Goal: Find specific page/section: Find specific page/section

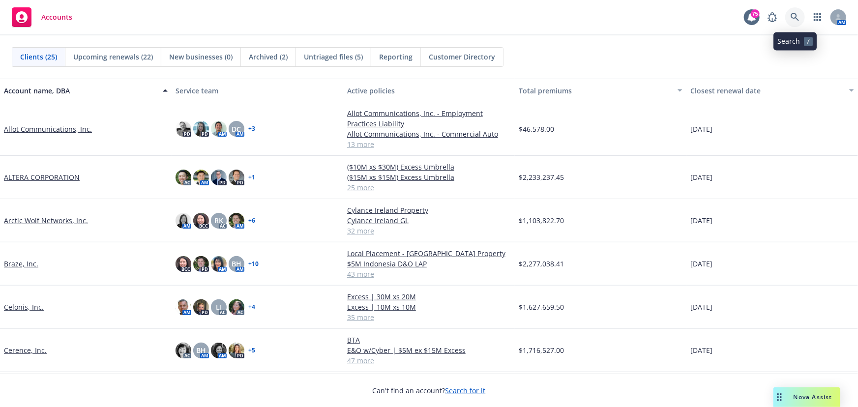
click at [792, 18] on icon at bounding box center [795, 17] width 8 height 8
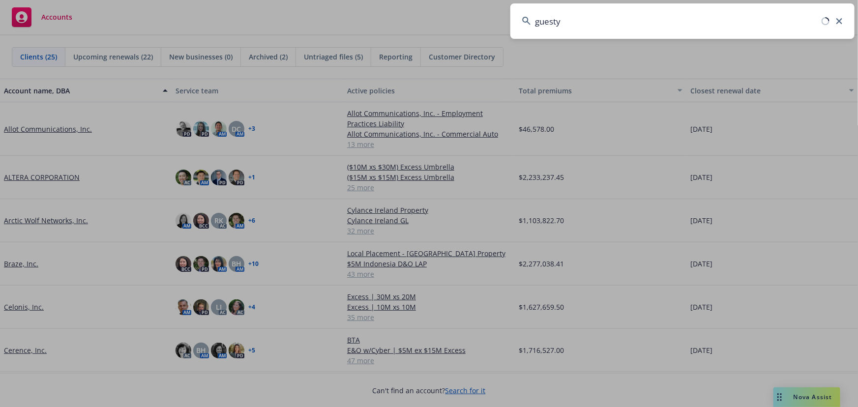
type input "guesty"
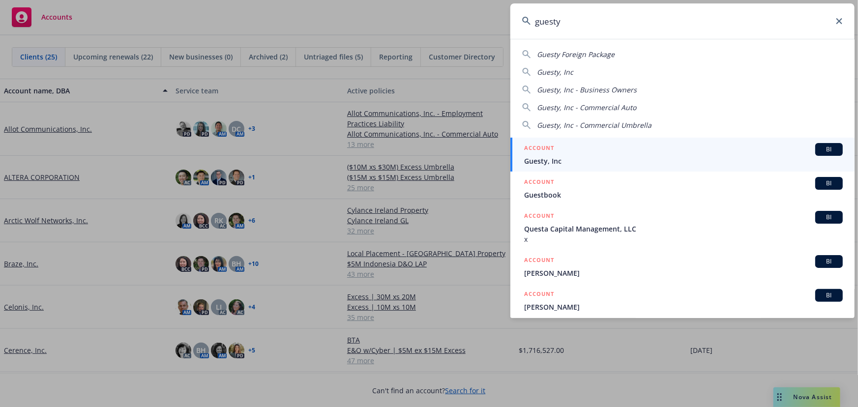
click at [820, 152] on span "BI" at bounding box center [830, 149] width 20 height 9
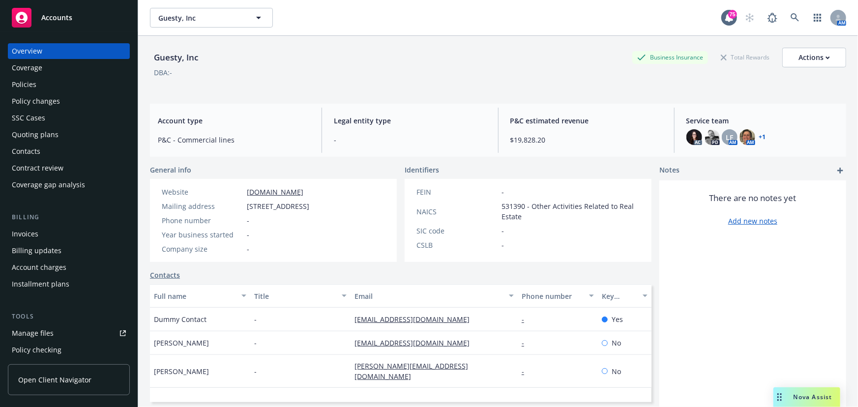
click at [29, 88] on div "Policies" at bounding box center [24, 85] width 25 height 16
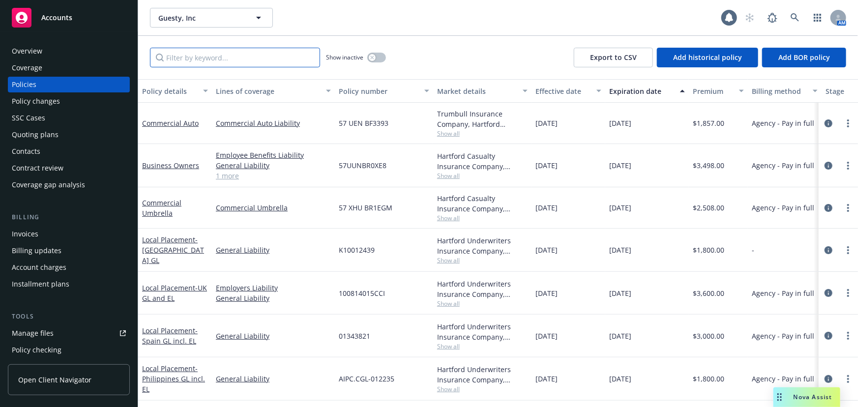
click at [180, 60] on input "Filter by keyword..." at bounding box center [235, 58] width 170 height 20
type input "foreign"
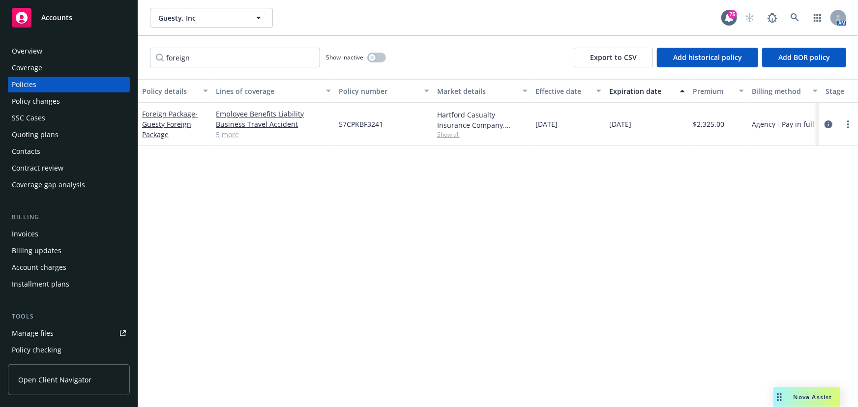
click at [173, 118] on div "Foreign Package - Guesty Foreign Package" at bounding box center [175, 124] width 66 height 31
click at [166, 124] on span "- Guesty Foreign Package" at bounding box center [170, 124] width 56 height 30
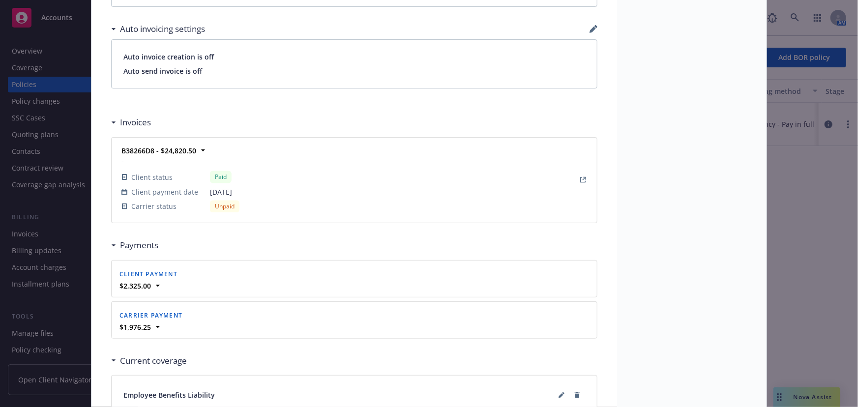
scroll to position [671, 0]
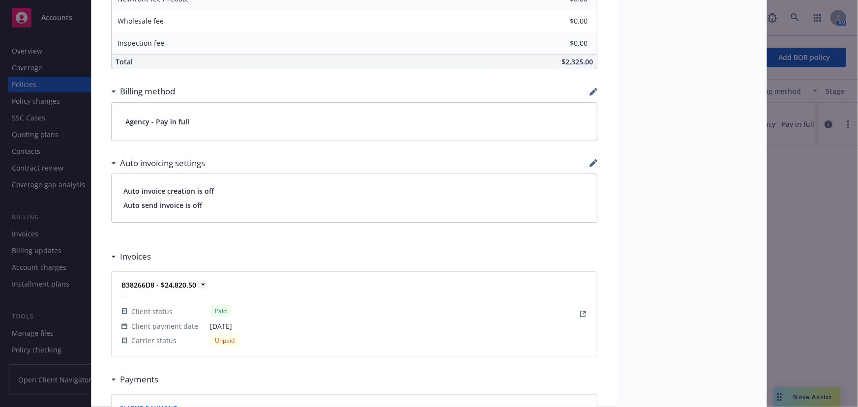
click at [200, 284] on icon at bounding box center [203, 285] width 10 height 10
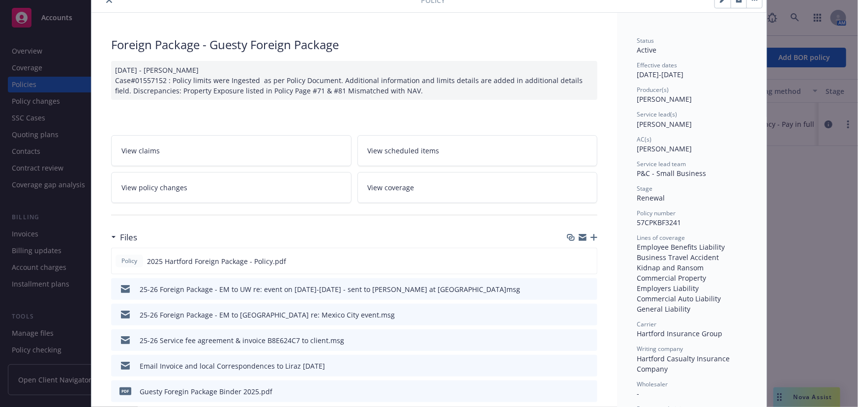
scroll to position [0, 0]
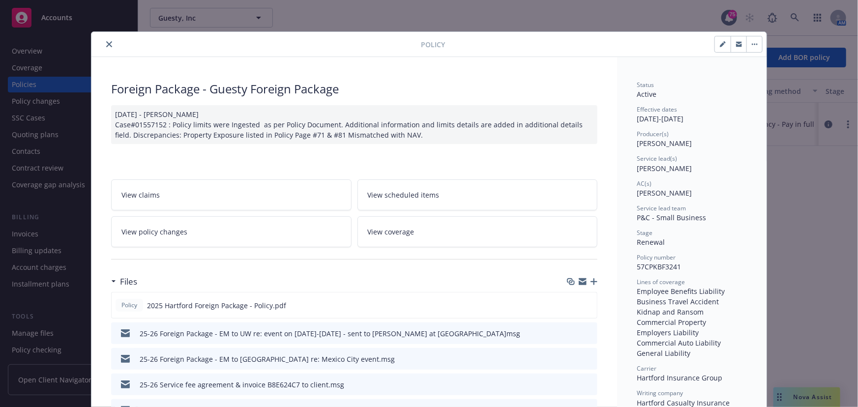
click at [106, 44] on icon "close" at bounding box center [109, 44] width 6 height 6
